Goal: Task Accomplishment & Management: Use online tool/utility

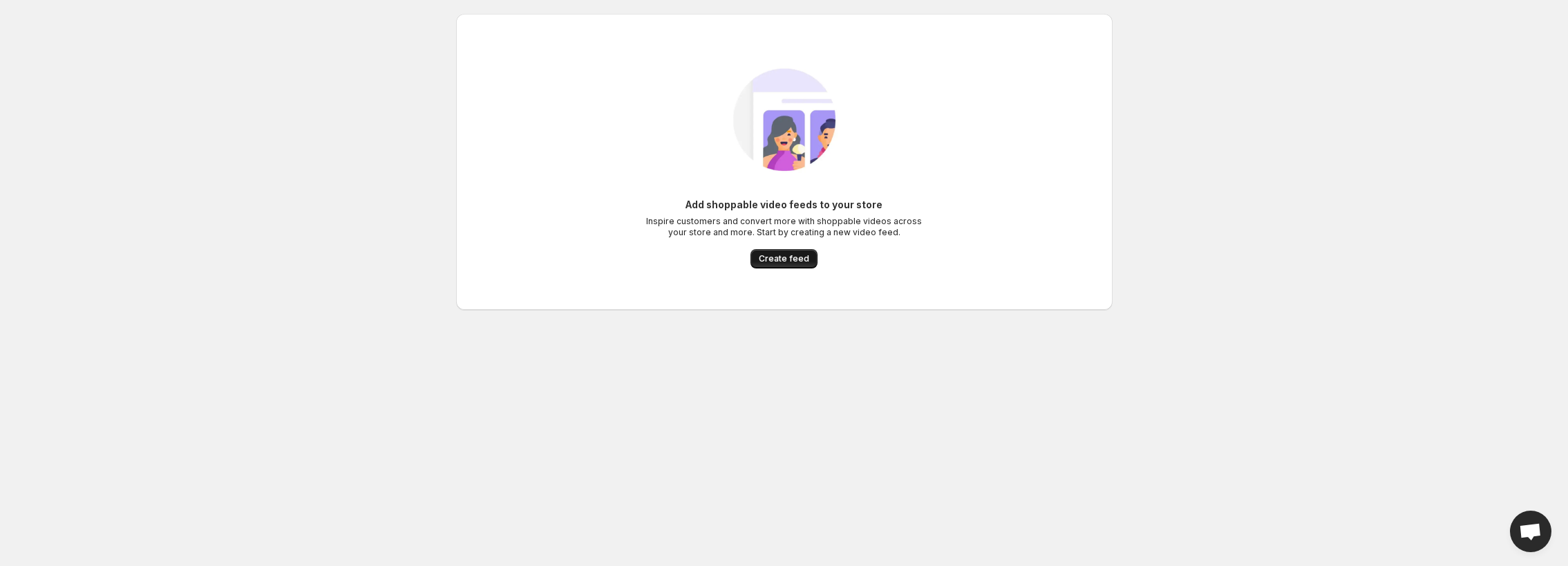
click at [792, 262] on span "Create feed" at bounding box center [784, 258] width 50 height 11
